Goal: Task Accomplishment & Management: Manage account settings

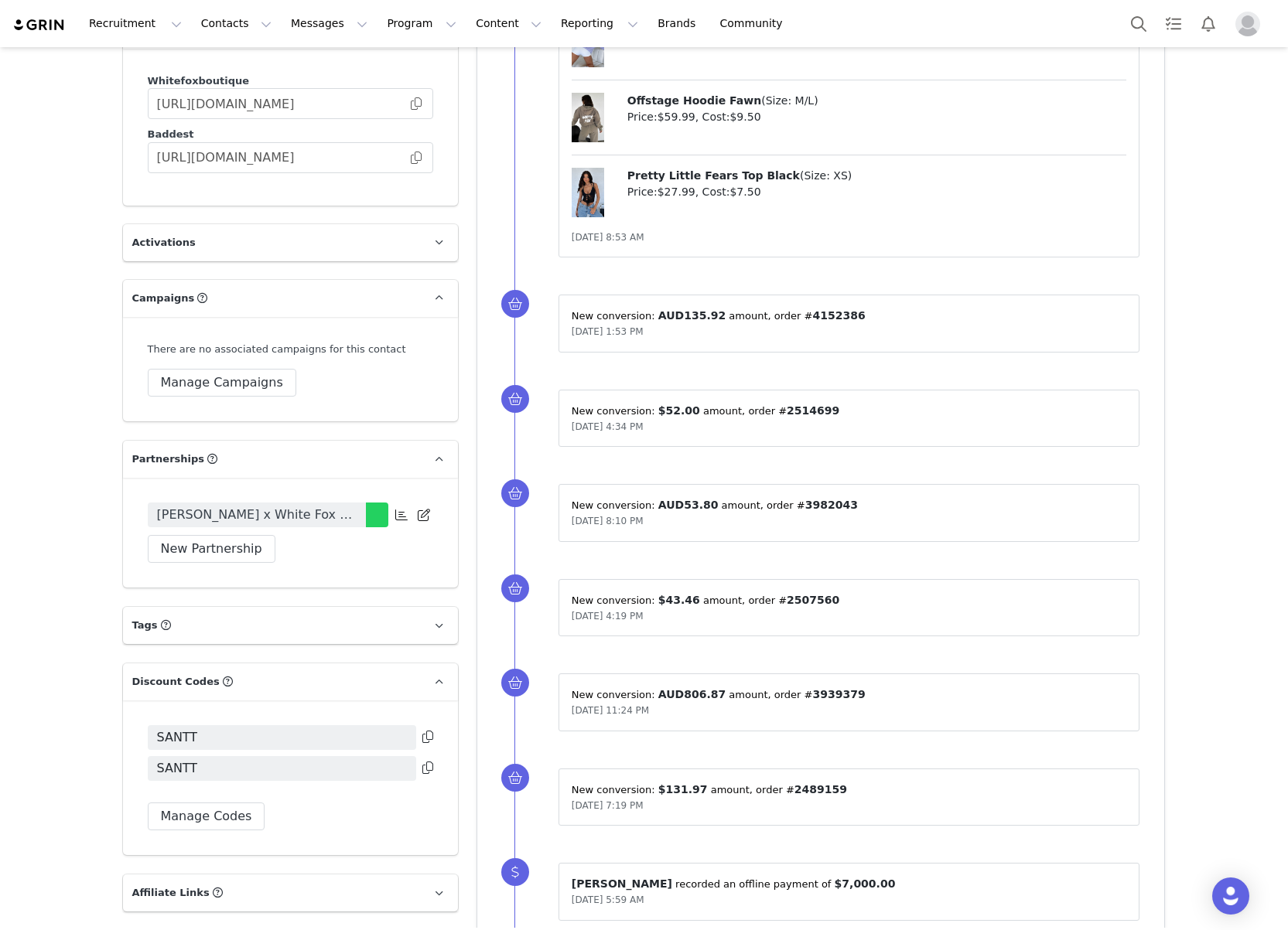
scroll to position [2348, 0]
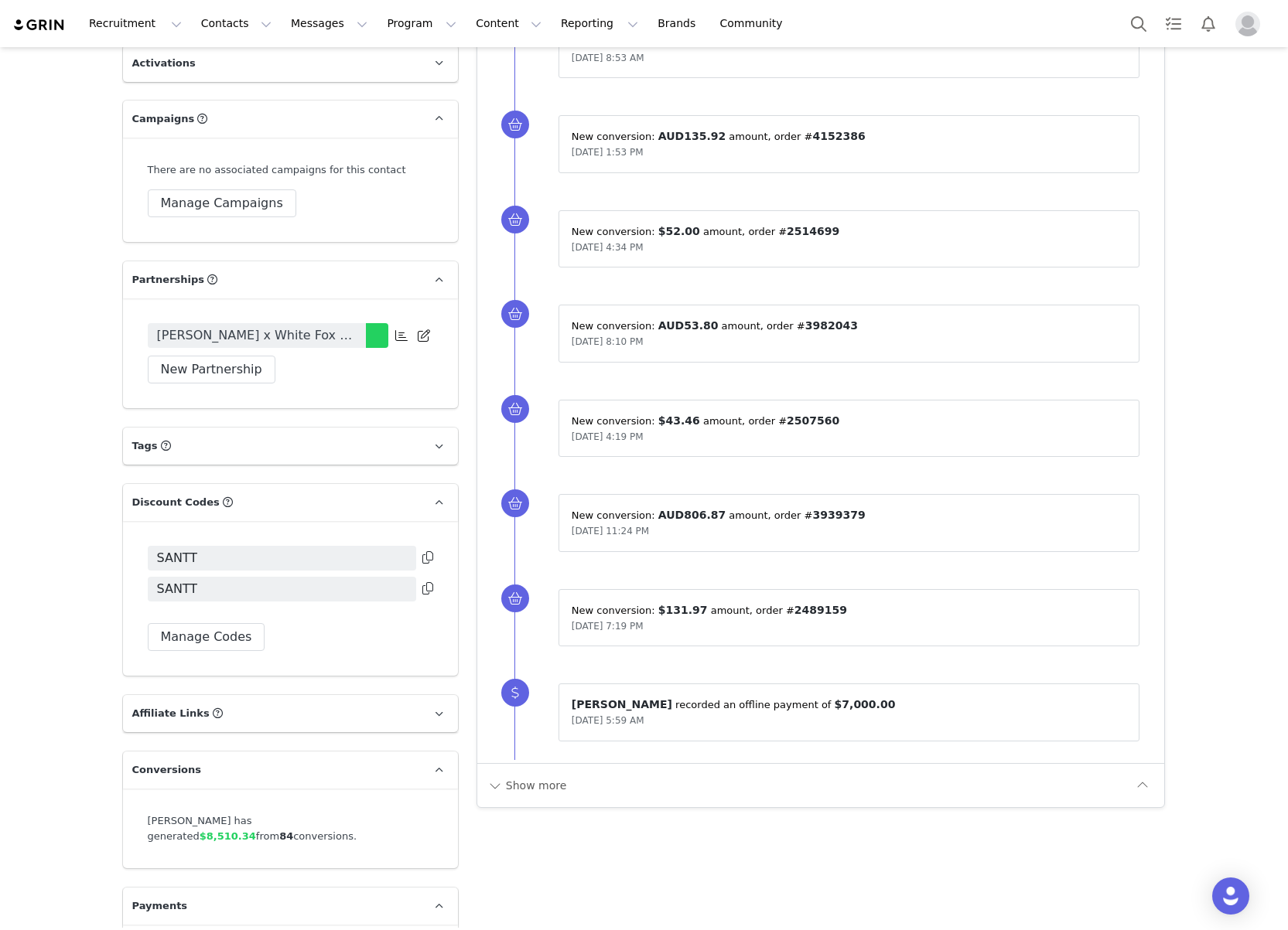
click at [427, 551] on icon at bounding box center [428, 557] width 11 height 13
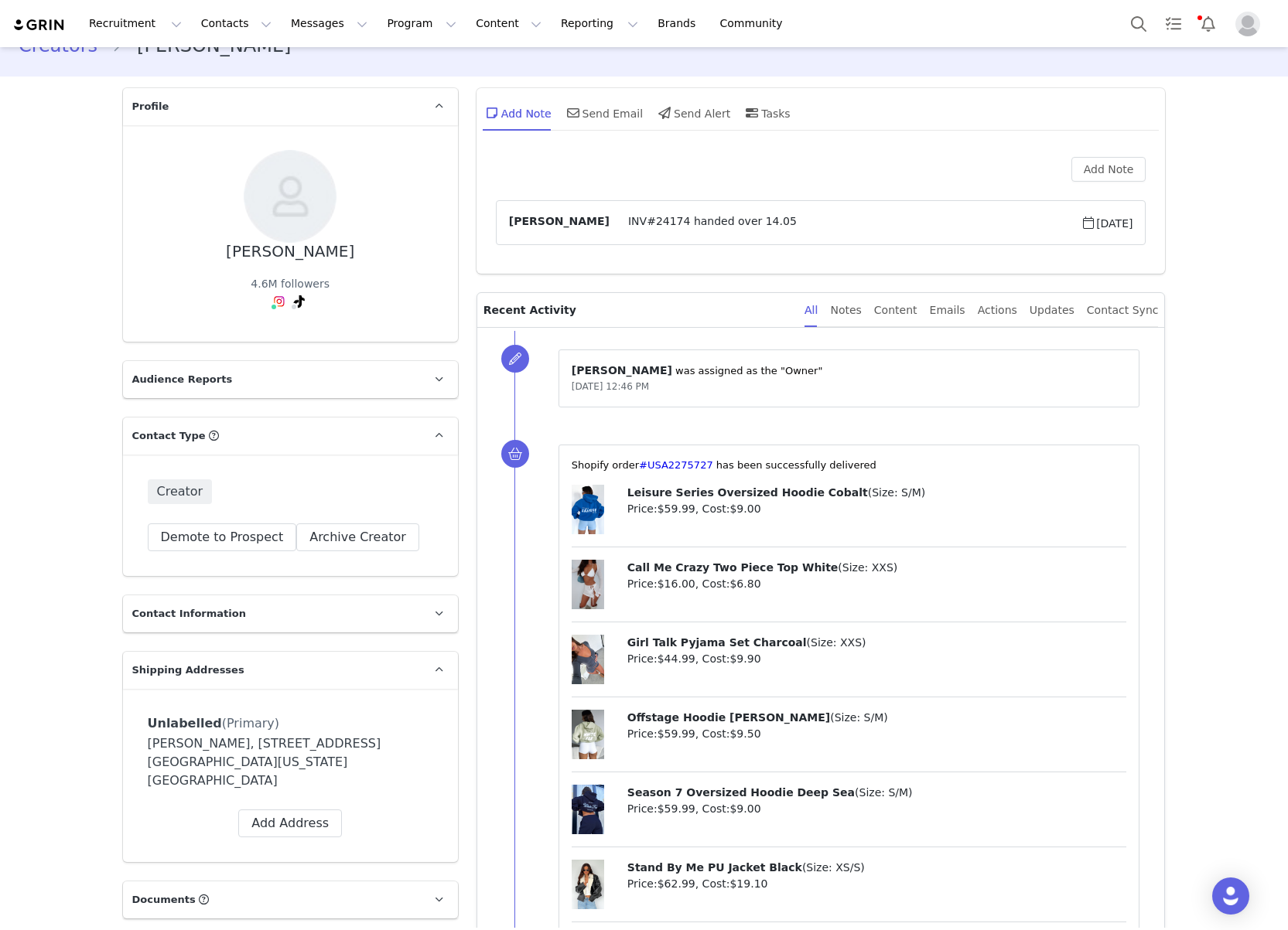
scroll to position [0, 0]
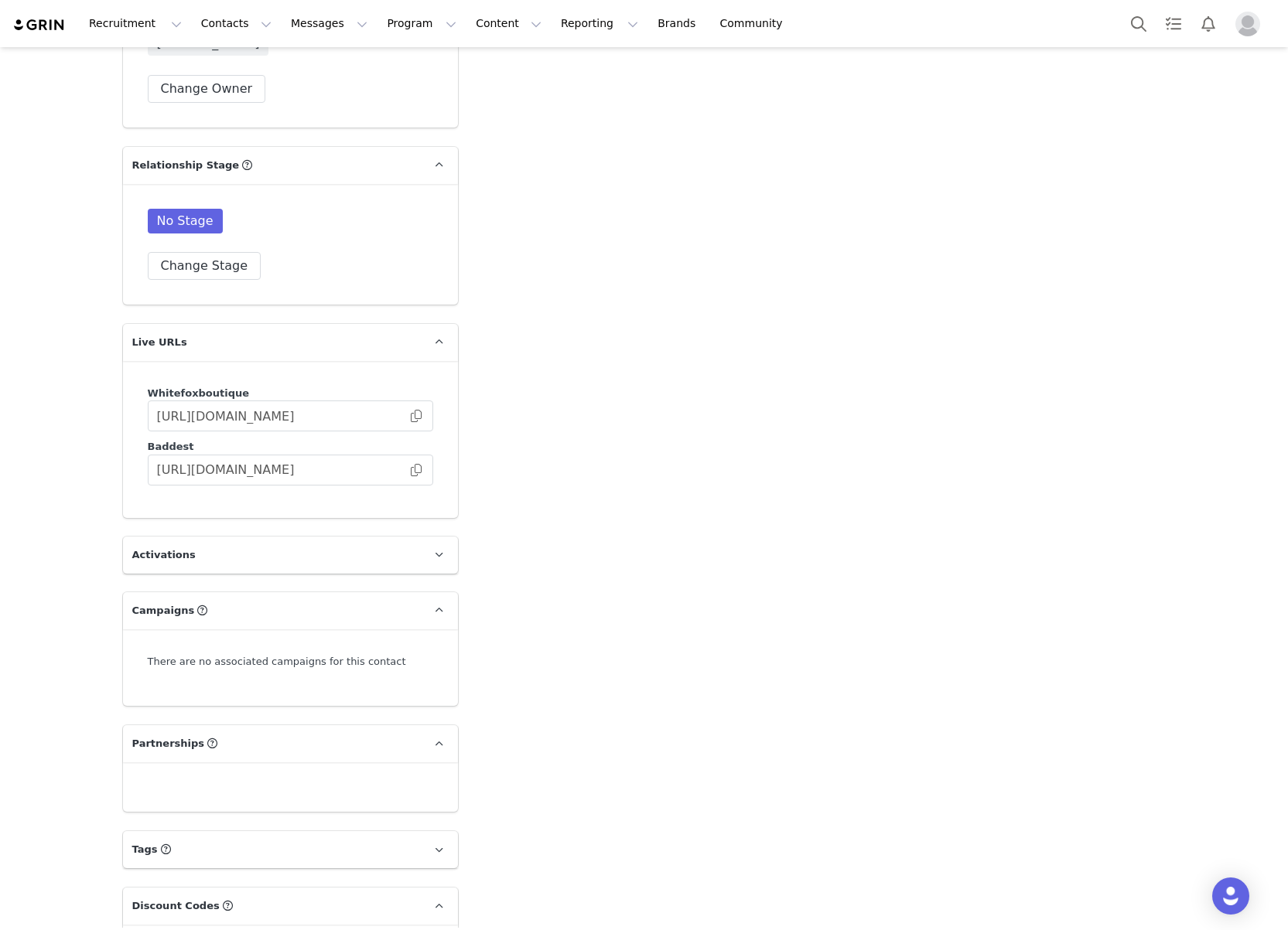
scroll to position [2346, 0]
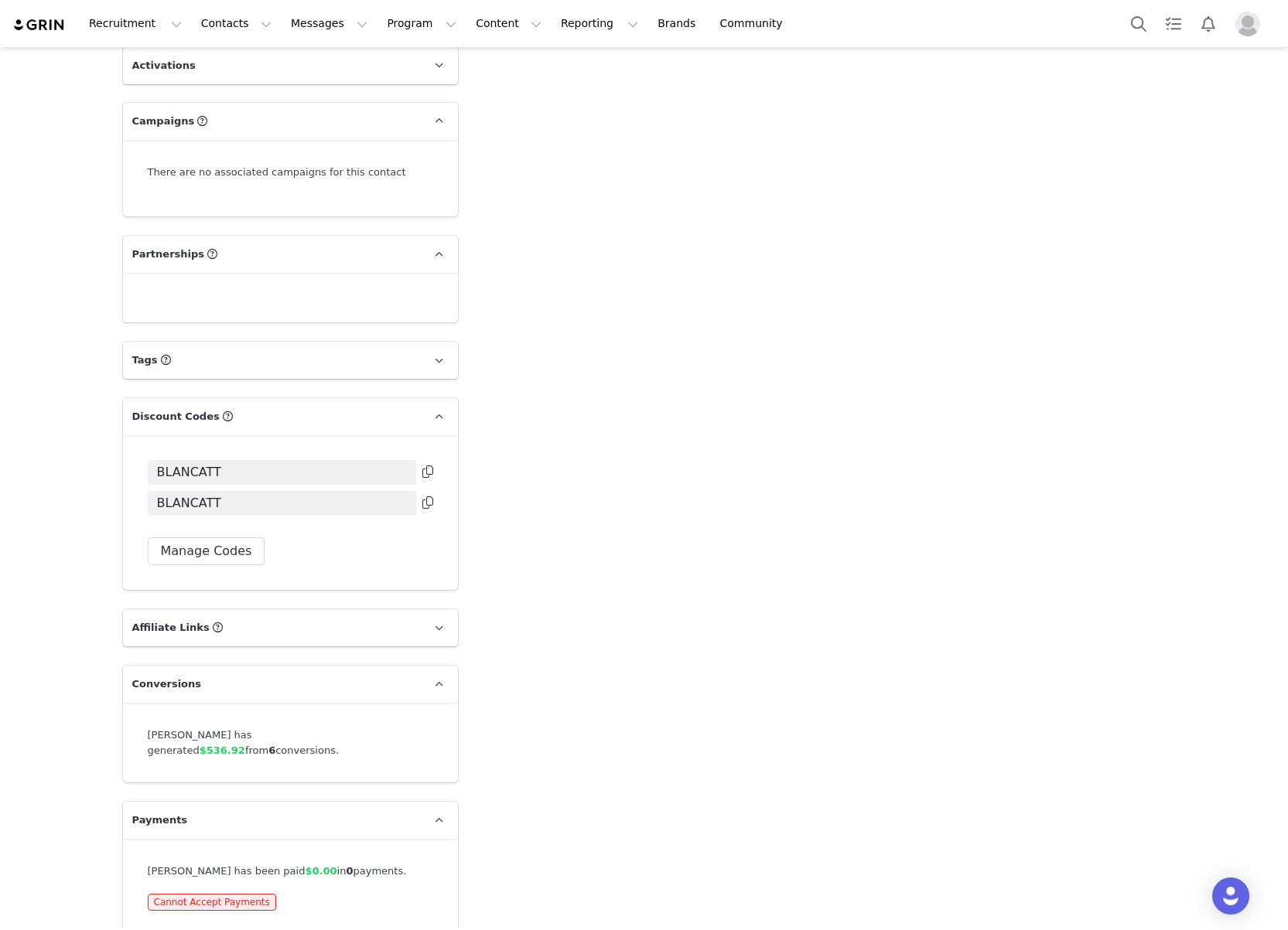
click at [430, 465] on icon at bounding box center [428, 471] width 11 height 13
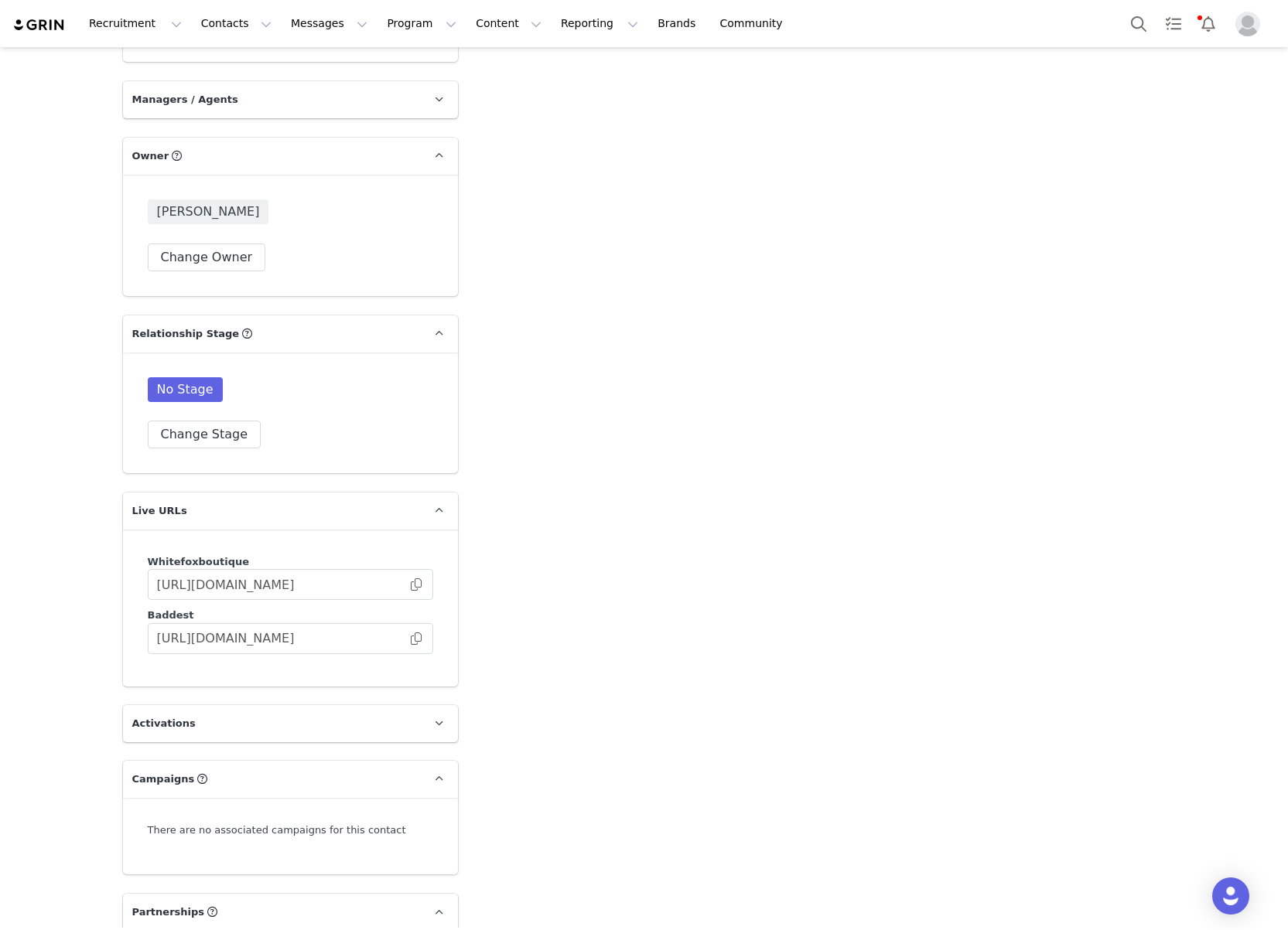
scroll to position [1389, 0]
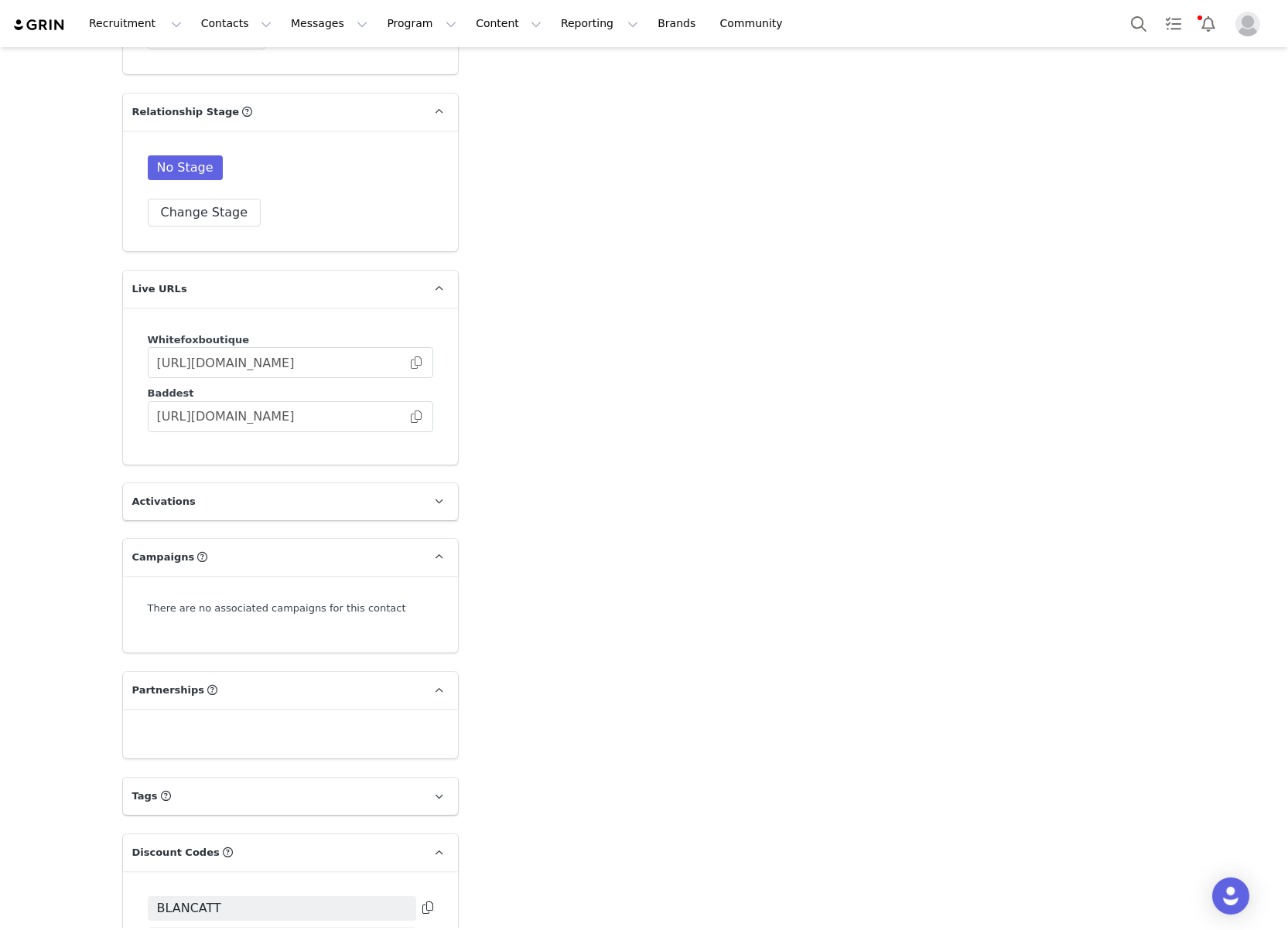
drag, startPoint x: 331, startPoint y: 598, endPoint x: 481, endPoint y: 609, distance: 150.4
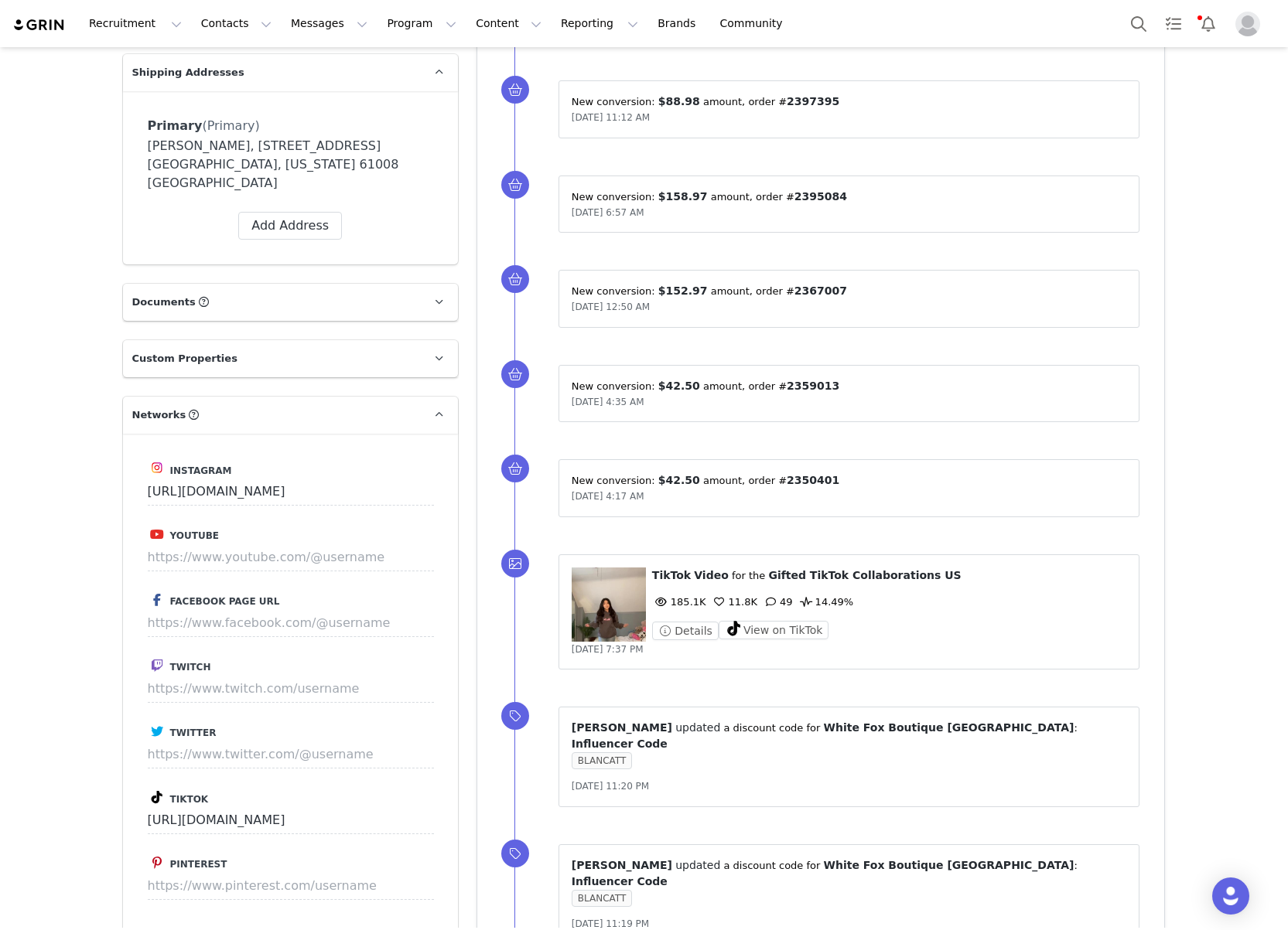
scroll to position [1063, 0]
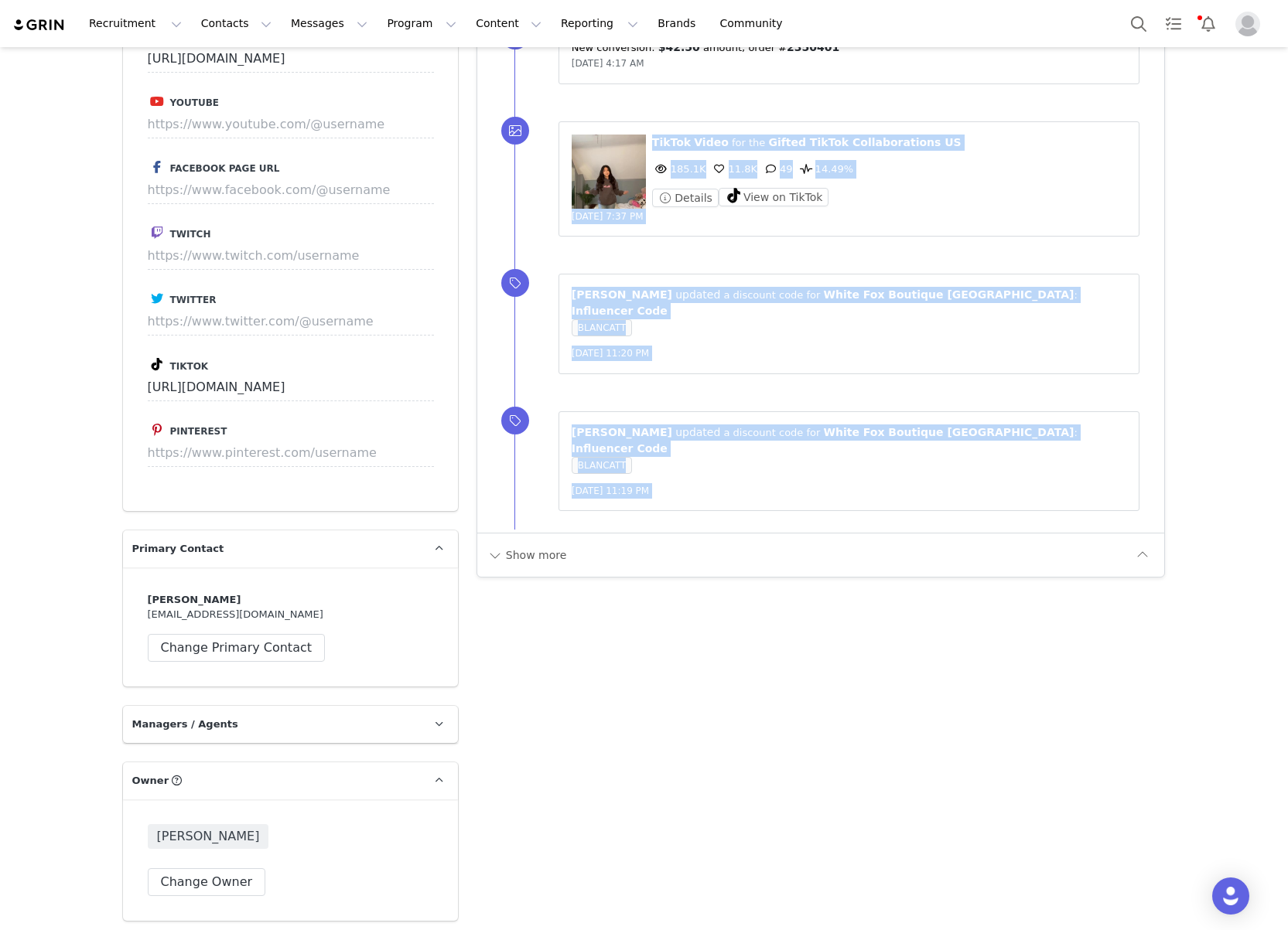
drag, startPoint x: 606, startPoint y: 169, endPoint x: 896, endPoint y: 646, distance: 558.2
click at [900, 633] on div "Add Note Send Email Send Alert Tasks System Font 12pt To open the popup, press …" at bounding box center [821, 637] width 708 height 3180
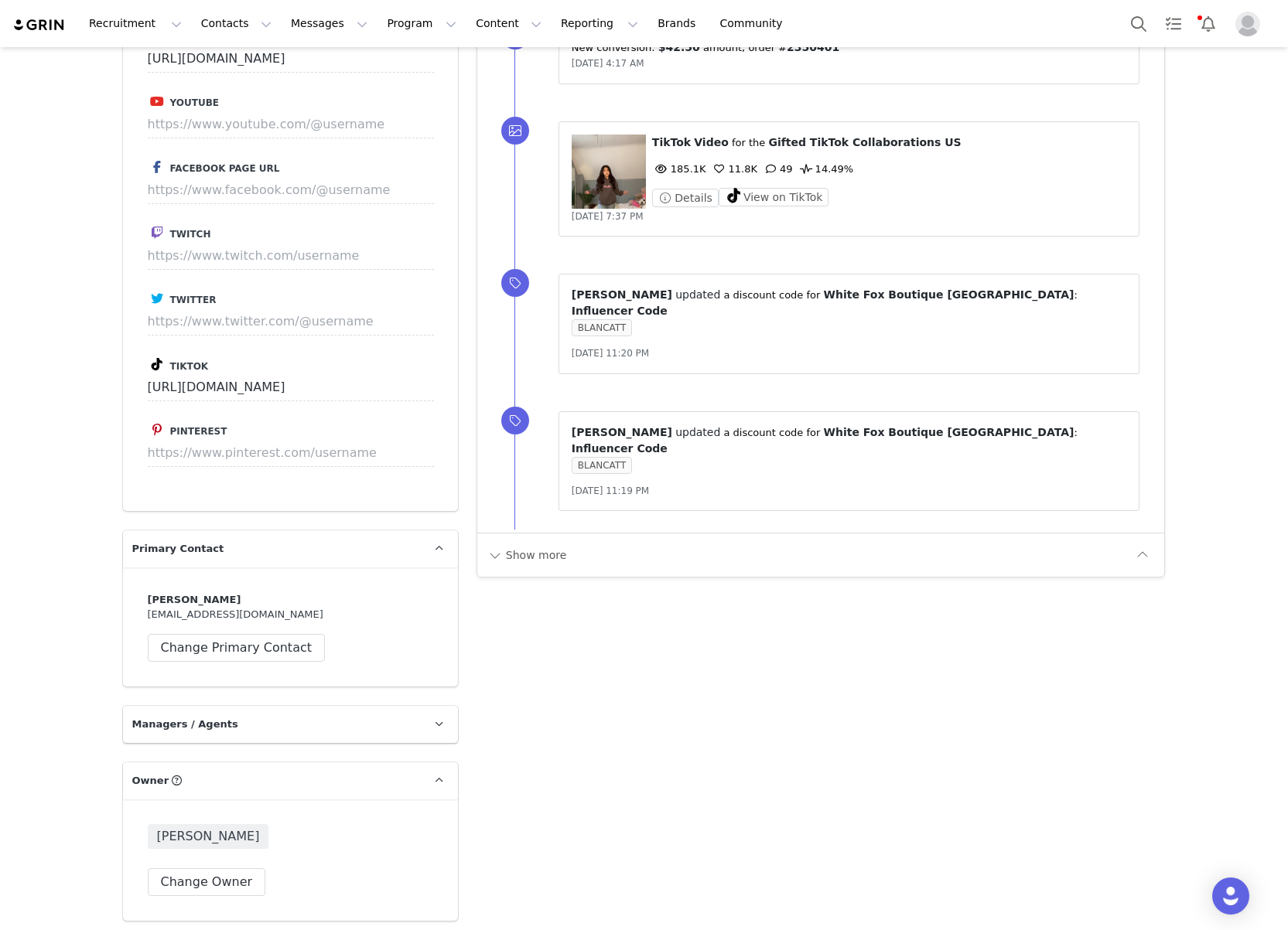
drag, startPoint x: 895, startPoint y: 653, endPoint x: 553, endPoint y: 658, distance: 342.0
click at [883, 654] on div "Add Note Send Email Send Alert Tasks System Font 12pt To open the popup, press …" at bounding box center [821, 637] width 708 height 3180
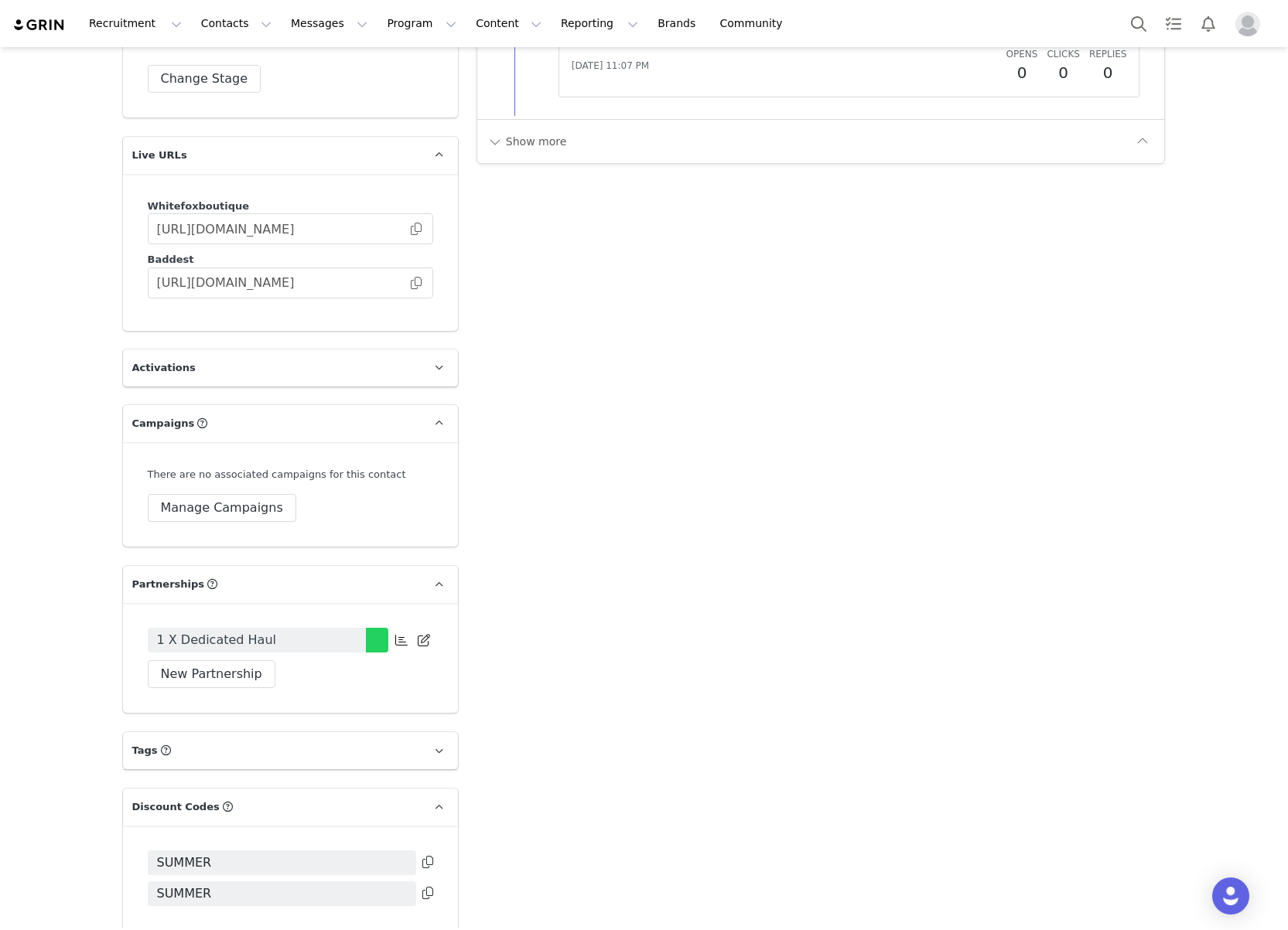
scroll to position [2434, 0]
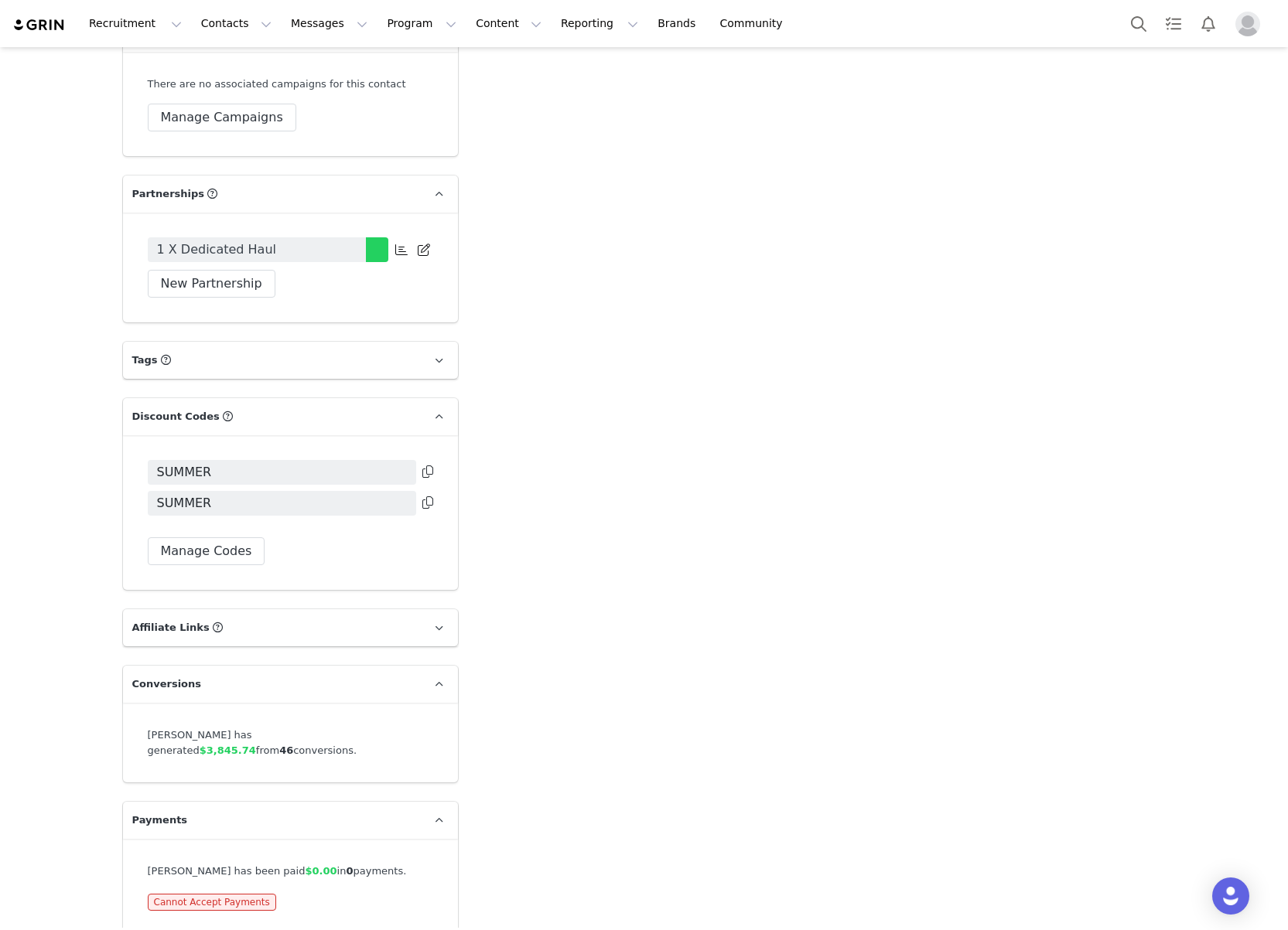
drag, startPoint x: 498, startPoint y: 463, endPoint x: 465, endPoint y: 460, distance: 33.1
click at [429, 465] on icon at bounding box center [428, 471] width 11 height 13
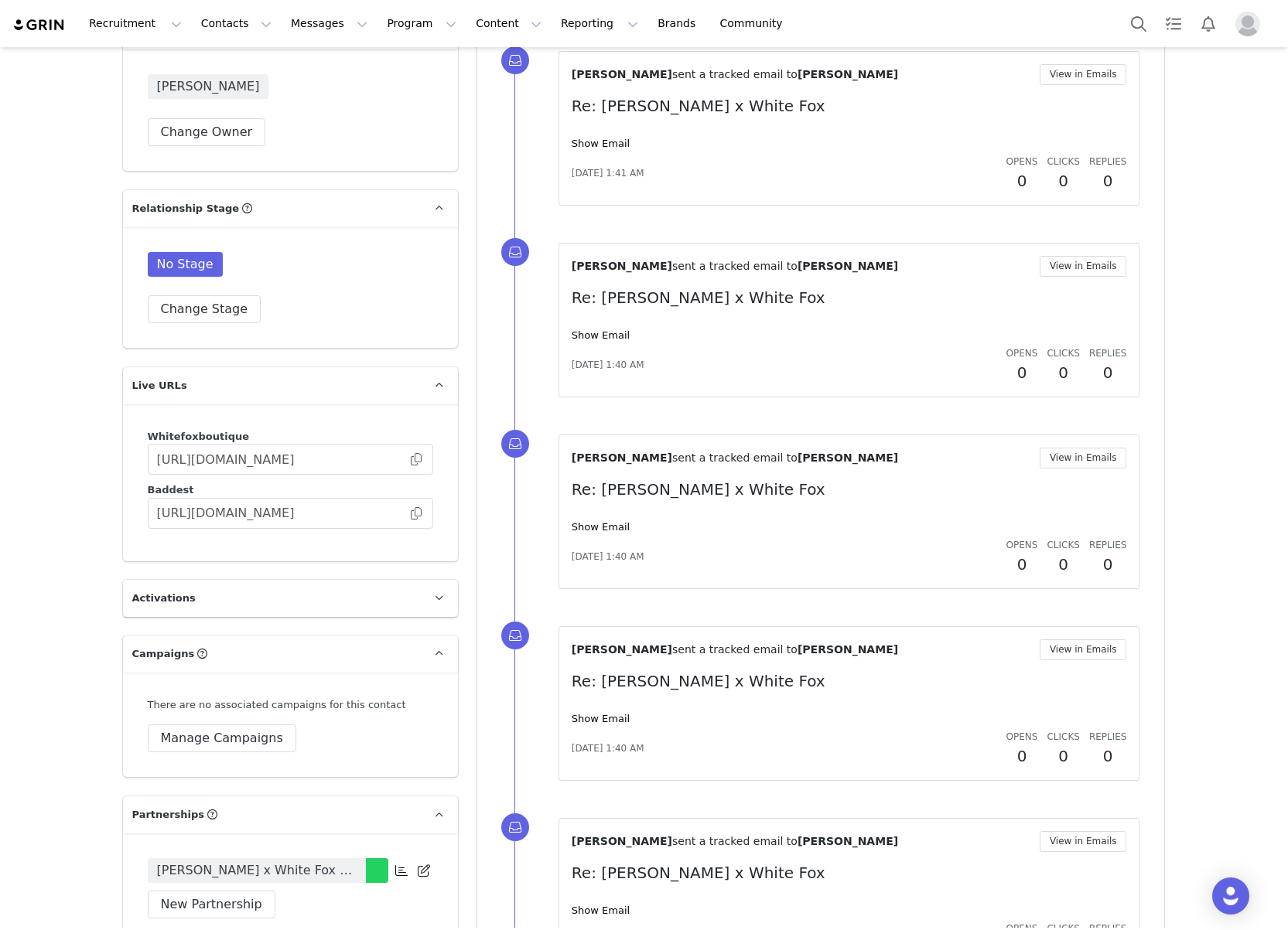
scroll to position [2353, 0]
